Goal: Transaction & Acquisition: Purchase product/service

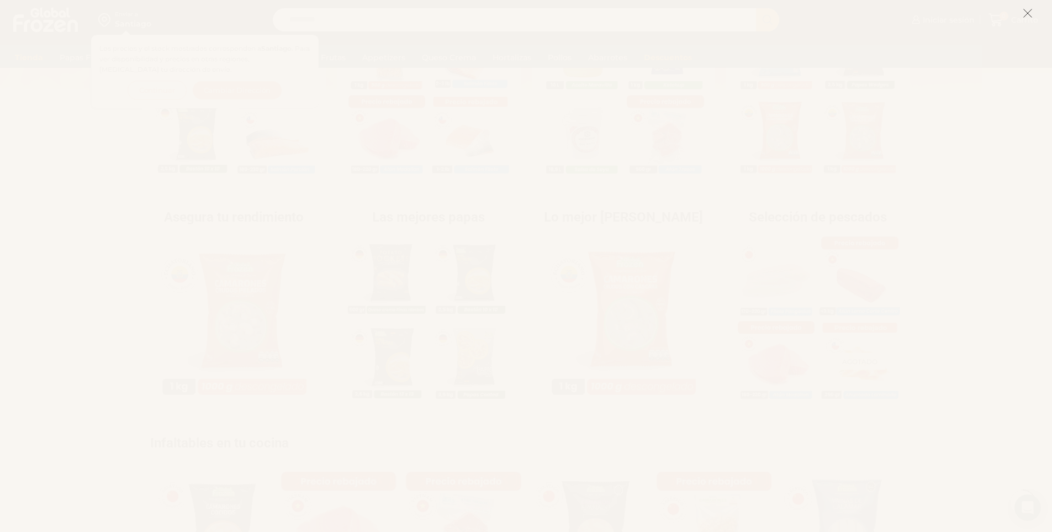
scroll to position [608, 0]
click at [1023, 12] on icon at bounding box center [1028, 13] width 10 height 10
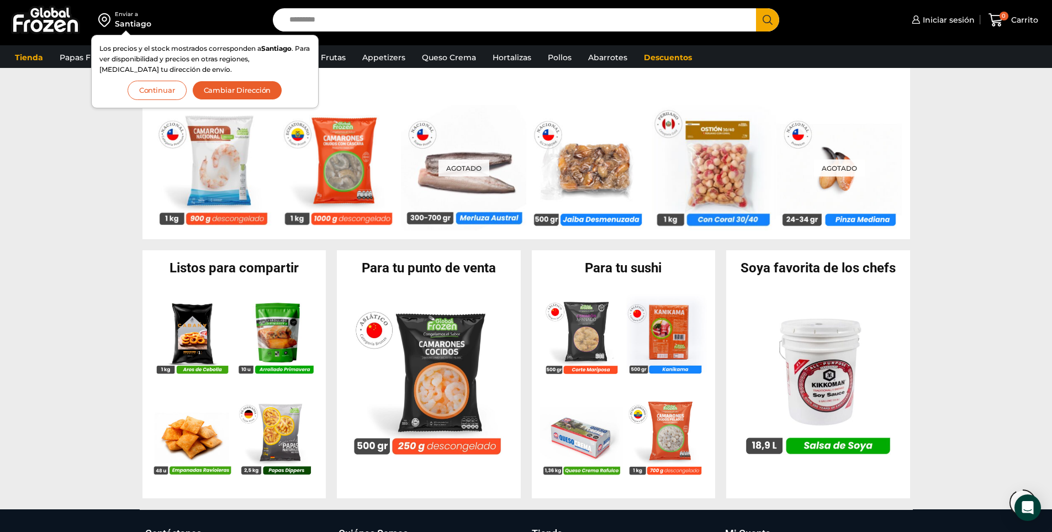
scroll to position [994, 0]
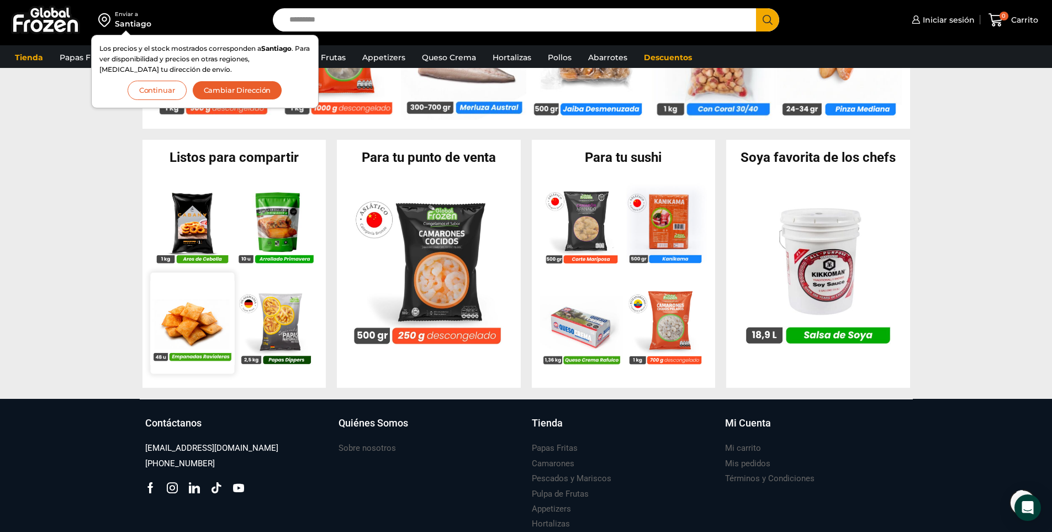
click at [198, 330] on img at bounding box center [192, 323] width 84 height 84
